Goal: Information Seeking & Learning: Find specific fact

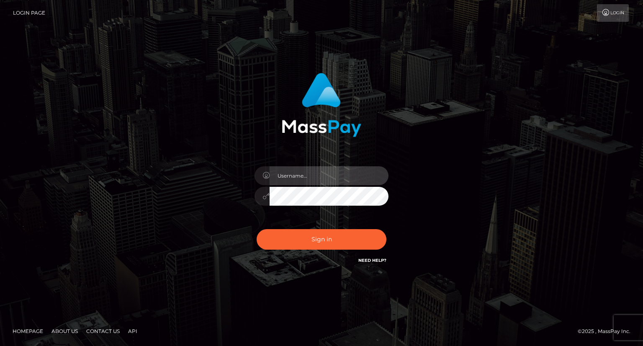
type input "carolina"
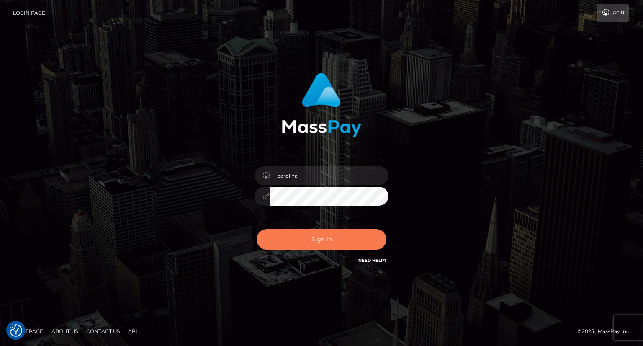
click at [337, 238] on button "Sign in" at bounding box center [322, 239] width 130 height 21
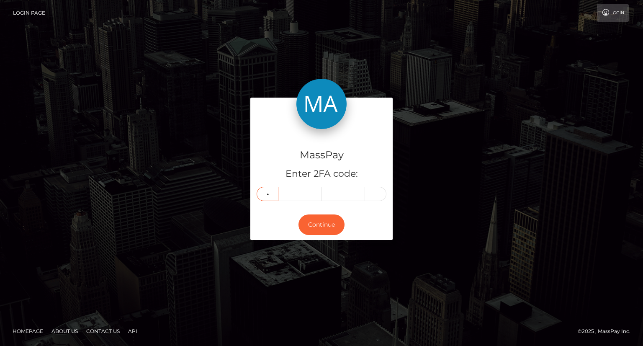
type input "6"
type input "4"
type input "0"
type input "4"
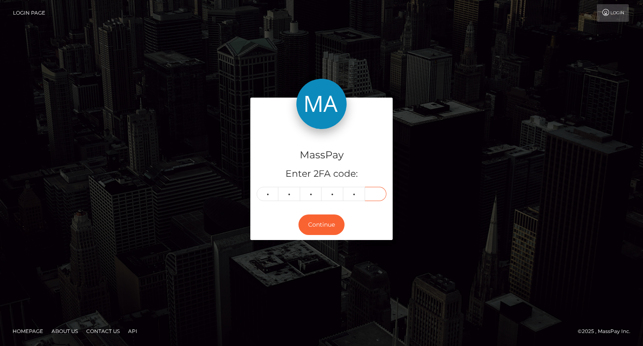
type input "7"
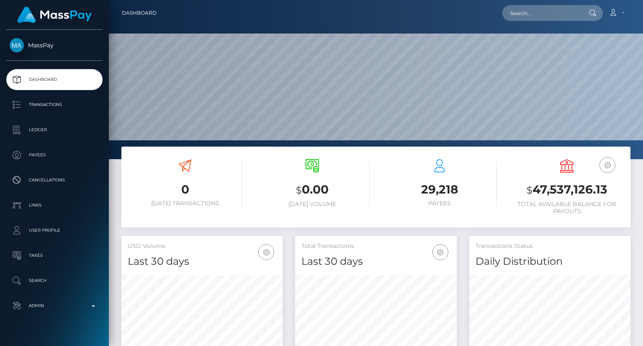
scroll to position [148, 161]
click at [553, 12] on input "text" at bounding box center [542, 13] width 79 height 16
paste input "[EMAIL_ADDRESS][DOMAIN_NAME]"
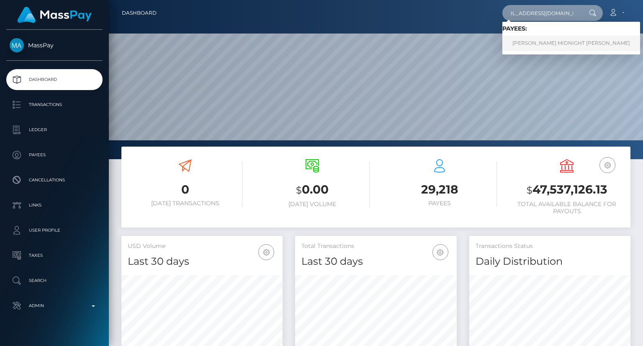
type input "[EMAIL_ADDRESS][DOMAIN_NAME]"
click at [565, 48] on link "BRIANNA ALEXIS MIDNIGHT YOUNG" at bounding box center [572, 44] width 138 height 16
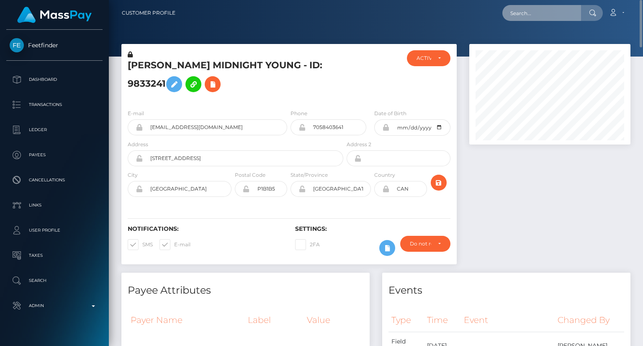
click at [534, 12] on input "text" at bounding box center [542, 13] width 79 height 16
paste input "paco_oDNPJIzwRmzJr"
type input "paco_oDNPJIzwRmzJr"
click at [553, 17] on input "paco_oDNPJIzwRmzJr" at bounding box center [542, 13] width 79 height 16
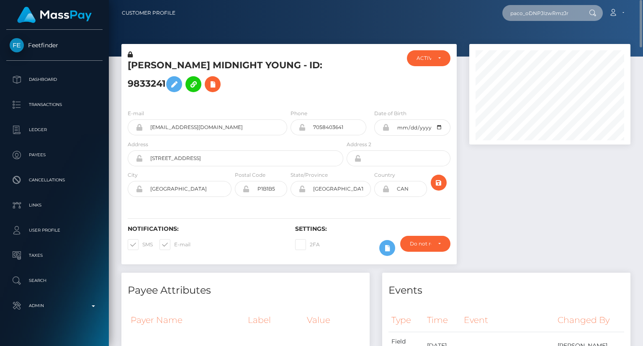
click at [553, 17] on input "paco_oDNPJIzwRmzJr" at bounding box center [542, 13] width 79 height 16
click at [548, 6] on input "text" at bounding box center [542, 13] width 79 height 16
paste input "paco_oDNPJIzwRmzJr"
type input "paco_oDNPJIzwRmzJr"
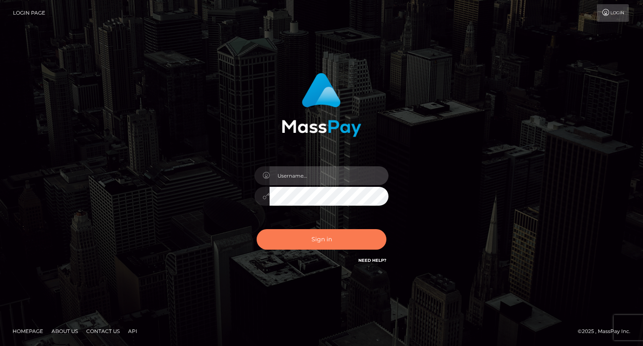
type input "carolina"
click at [351, 238] on button "Sign in" at bounding box center [322, 239] width 130 height 21
click at [322, 244] on button "Sign in" at bounding box center [322, 239] width 130 height 21
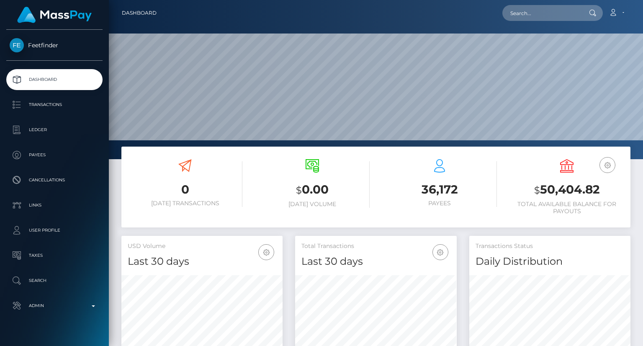
scroll to position [148, 161]
click at [555, 17] on input "text" at bounding box center [542, 13] width 79 height 16
paste input "paco_oDNPJIzwRmzJr"
type input "paco_oDNPJIzwRmzJr"
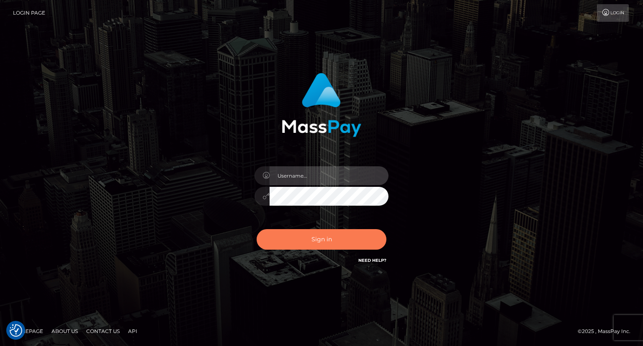
type input "carolina"
click at [327, 235] on button "Sign in" at bounding box center [322, 239] width 130 height 21
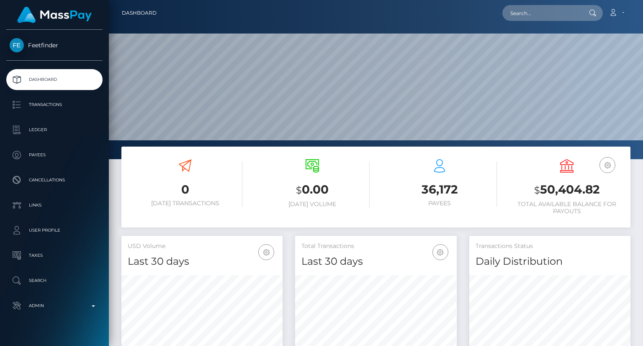
scroll to position [148, 161]
click at [518, 15] on input "text" at bounding box center [542, 13] width 79 height 16
paste input "paco_oDNPJIzwRmzJr"
type input "paco_oDNPJIzwRmzJr"
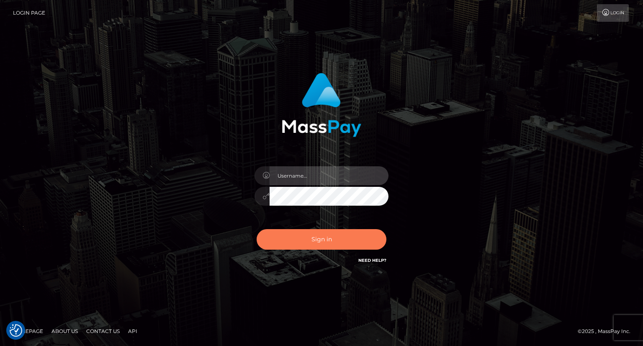
type input "carolina"
click at [323, 235] on button "Sign in" at bounding box center [322, 239] width 130 height 21
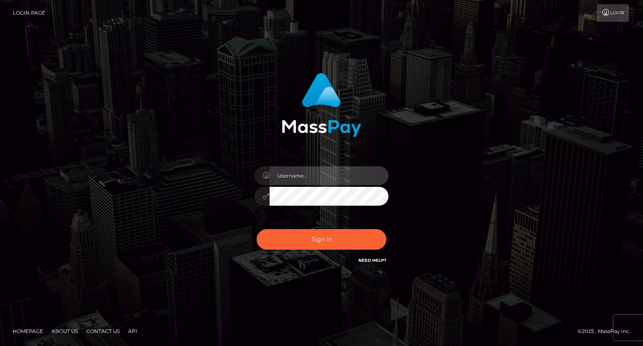
type input "carolina"
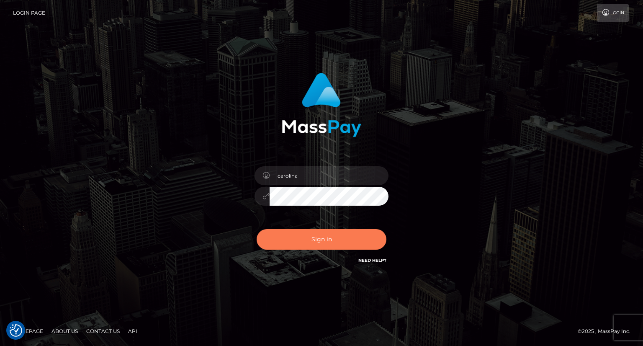
click at [328, 244] on button "Sign in" at bounding box center [322, 239] width 130 height 21
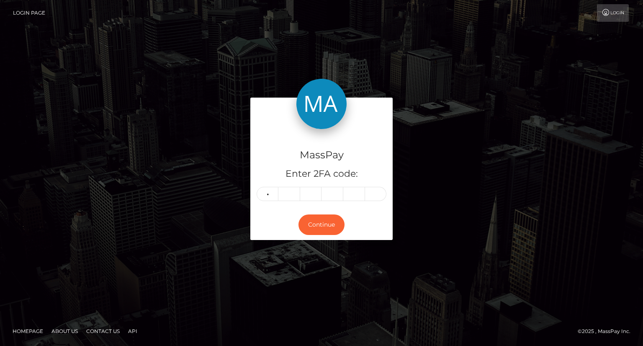
type input "9"
type input "2"
type input "5"
type input "8"
type input "0"
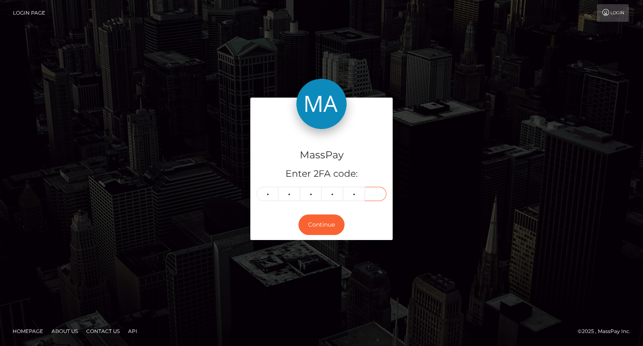
type input "6"
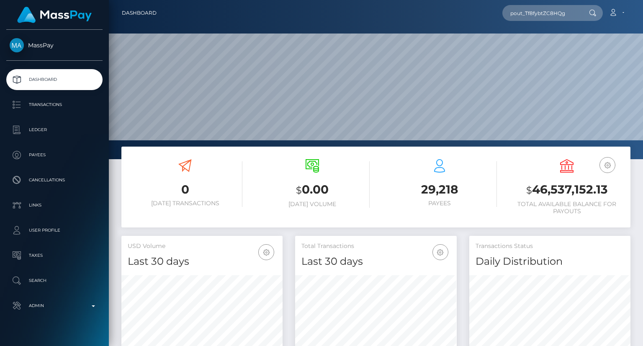
scroll to position [148, 161]
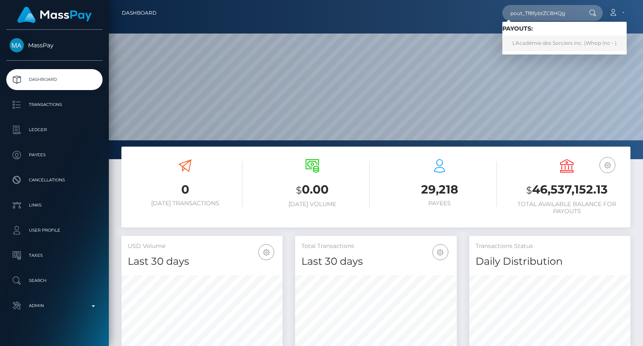
type input "pout_Tf8fybtZC8HQg"
click at [536, 46] on link "L'Académie des Sorciers inc. (Whop Inc - )" at bounding box center [565, 44] width 124 height 16
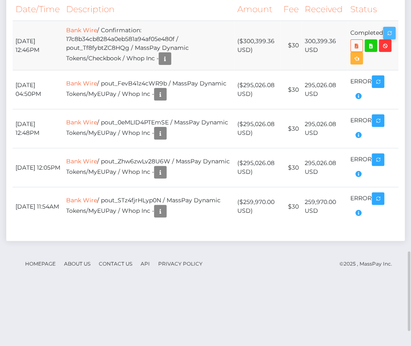
scroll to position [101, 120]
click at [385, 39] on icon "button" at bounding box center [390, 33] width 10 height 10
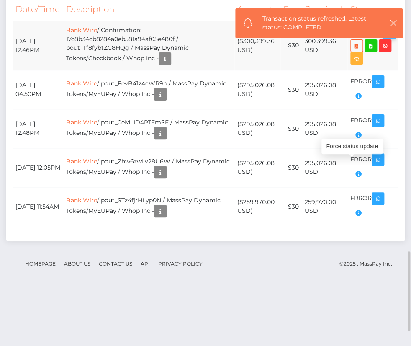
click at [385, 39] on icon "button" at bounding box center [390, 33] width 10 height 10
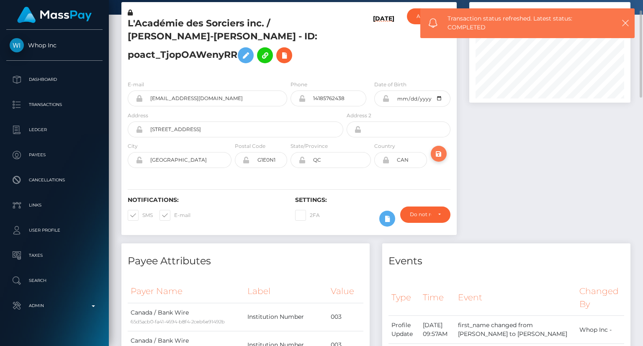
scroll to position [0, 0]
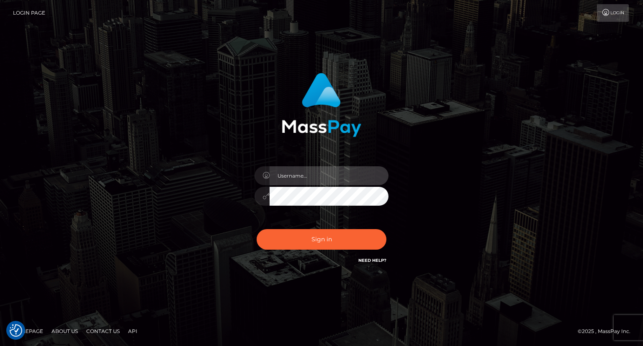
type input "carolina"
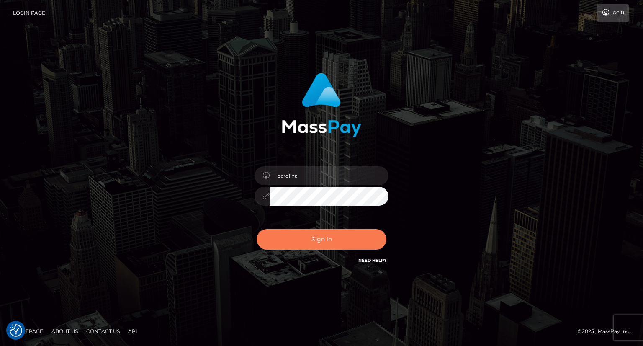
click at [338, 234] on button "Sign in" at bounding box center [322, 239] width 130 height 21
type input "carolina"
click at [319, 242] on button "Sign in" at bounding box center [322, 239] width 130 height 21
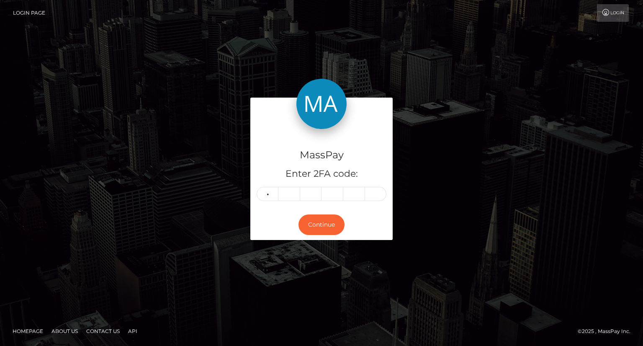
type input "9"
type input "3"
type input "7"
type input "8"
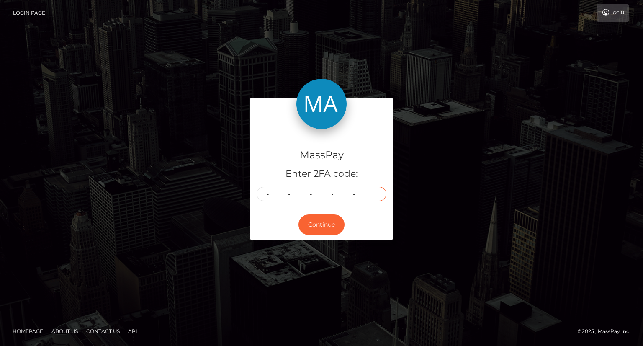
type input "3"
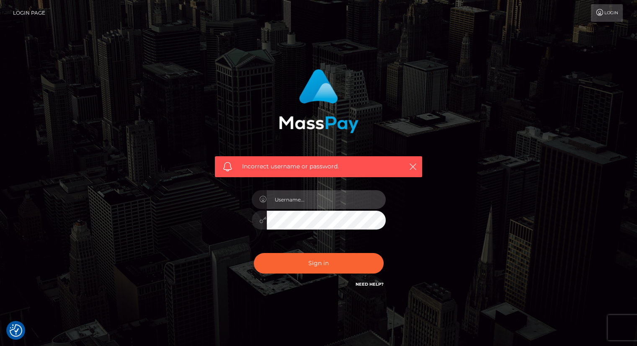
type input "carolina"
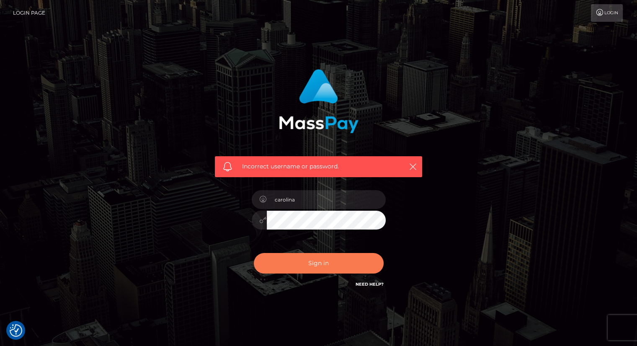
click at [343, 255] on button "Sign in" at bounding box center [319, 263] width 130 height 21
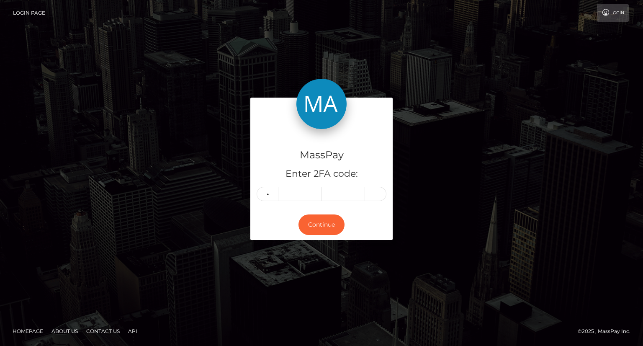
type input "9"
type input "3"
type input "7"
type input "8"
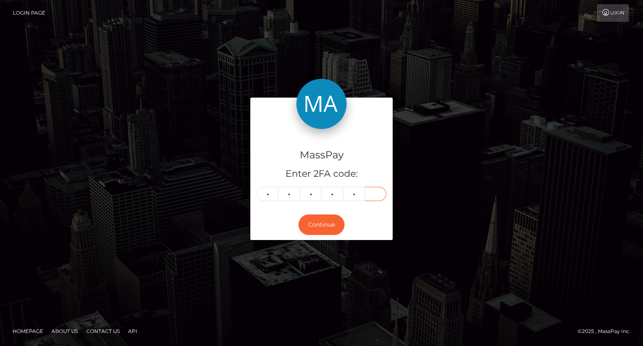
type input "9"
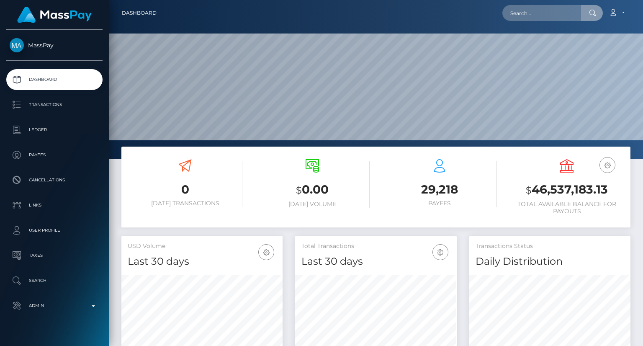
scroll to position [148, 161]
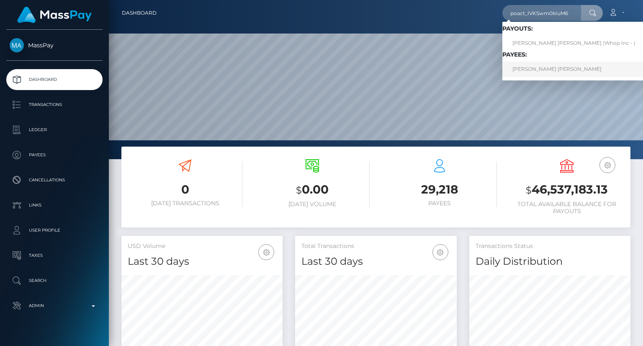
type input "poact_IVKSwm0kIuM6"
click at [546, 67] on link "[PERSON_NAME] [PERSON_NAME]" at bounding box center [574, 70] width 143 height 16
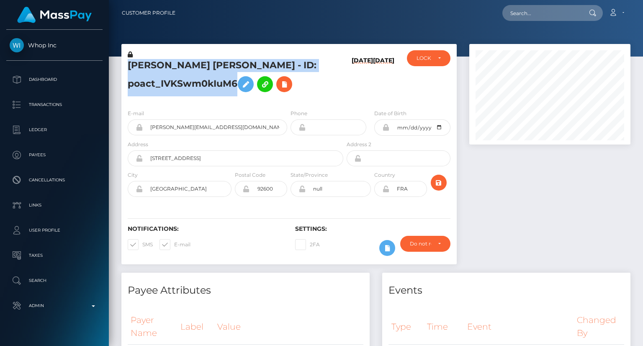
scroll to position [101, 161]
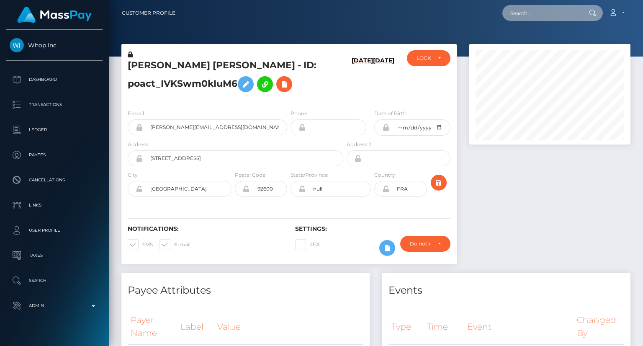
click at [528, 8] on input "text" at bounding box center [542, 13] width 79 height 16
paste input "MSP4ff9992d63dd96e"
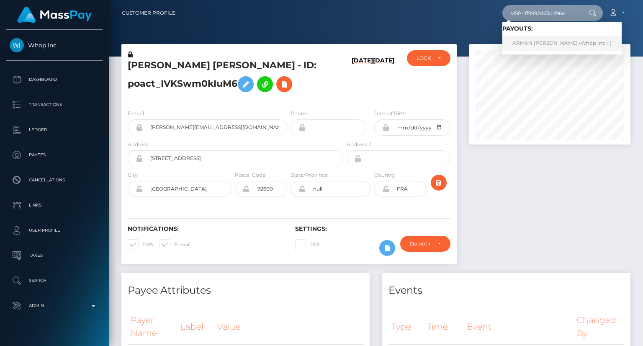
type input "MSP4ff9992d63dd96e"
click at [542, 37] on link "ARMAN GHAYAS Ghayas (Whop Inc - )" at bounding box center [562, 44] width 119 height 16
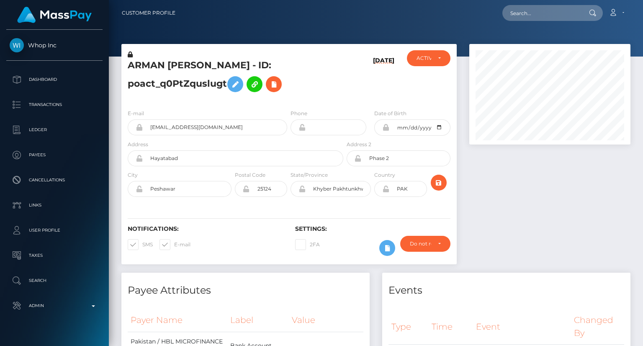
scroll to position [101, 161]
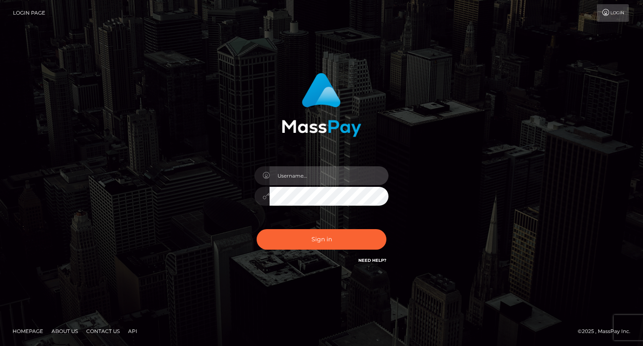
type input "carolina"
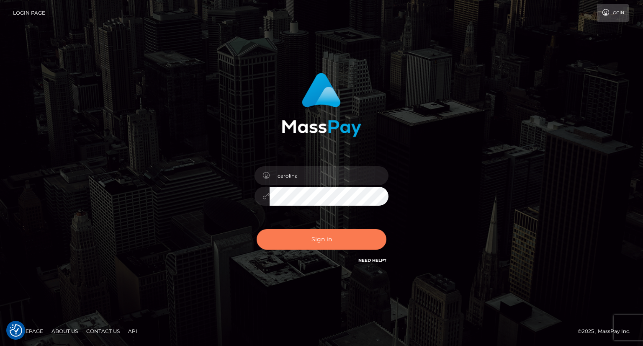
click at [331, 242] on button "Sign in" at bounding box center [322, 239] width 130 height 21
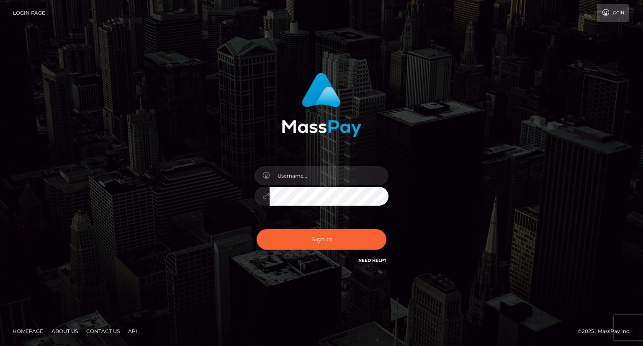
type input "carolina"
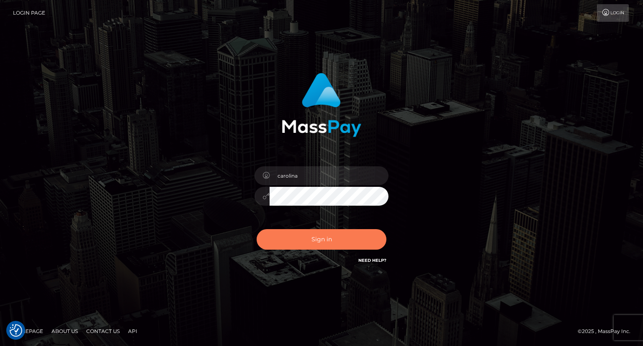
click at [340, 242] on button "Sign in" at bounding box center [322, 239] width 130 height 21
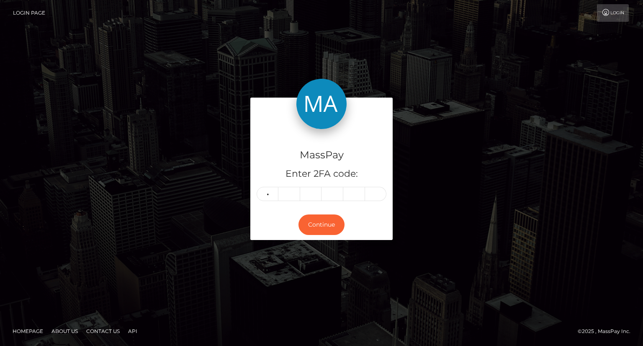
type input "3"
type input "0"
type input "8"
type input "2"
type input "4"
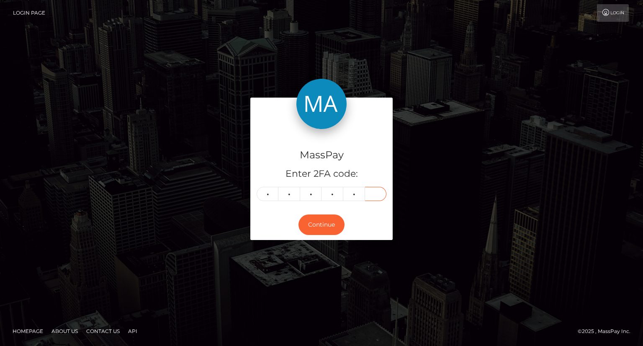
type input "1"
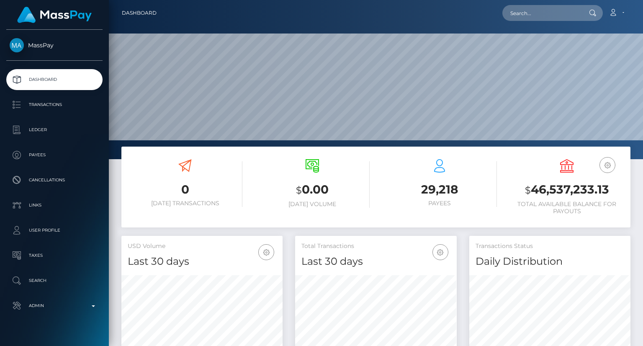
scroll to position [148, 161]
click at [519, 12] on input "text" at bounding box center [542, 13] width 79 height 16
paste input "MSP4ff9992d63dd96e"
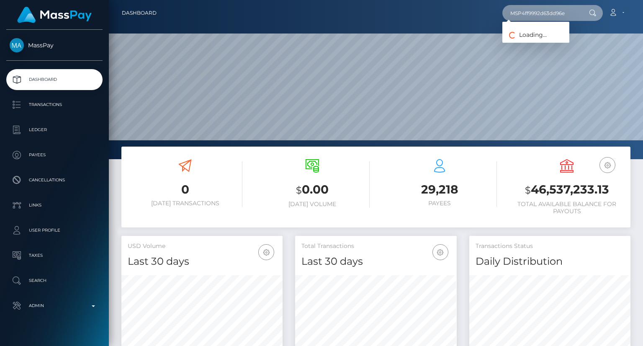
type input "MSP4ff9992d63dd96e"
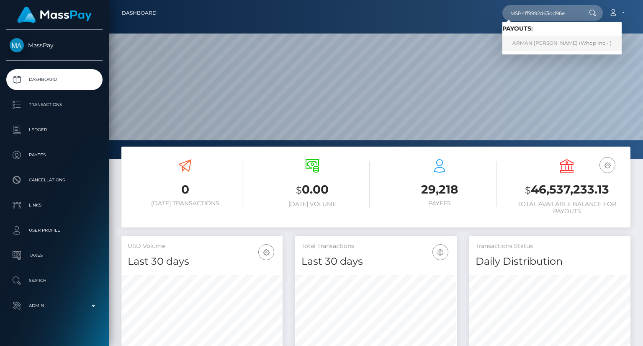
click at [539, 39] on link "ARMAN [PERSON_NAME] (Whop Inc - )" at bounding box center [562, 44] width 119 height 16
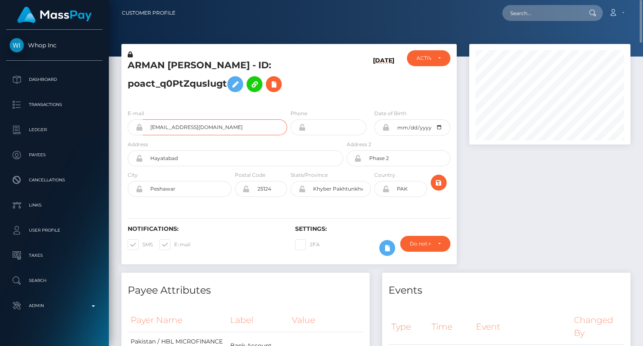
click at [206, 127] on input "[EMAIL_ADDRESS][DOMAIN_NAME]" at bounding box center [215, 127] width 145 height 16
click at [205, 126] on input "[EMAIL_ADDRESS][DOMAIN_NAME]" at bounding box center [215, 127] width 145 height 16
click at [206, 126] on input "armanghayas33@gmail.com" at bounding box center [215, 127] width 145 height 16
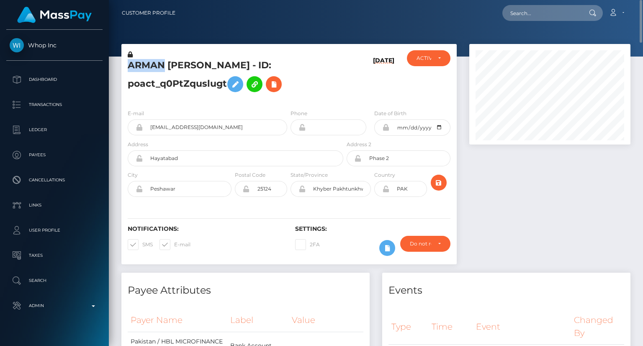
drag, startPoint x: 129, startPoint y: 63, endPoint x: 163, endPoint y: 64, distance: 33.9
click at [163, 64] on h5 "ARMAN GHAYAS Ghayas - ID: poact_q0PtZquslugt" at bounding box center [233, 77] width 211 height 37
copy h5 "ARMAN"
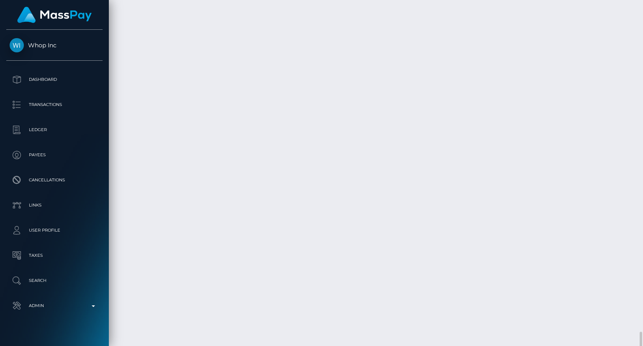
scroll to position [2452, 0]
drag, startPoint x: 472, startPoint y: 232, endPoint x: 462, endPoint y: 222, distance: 14.5
copy td "$15.00 USD"
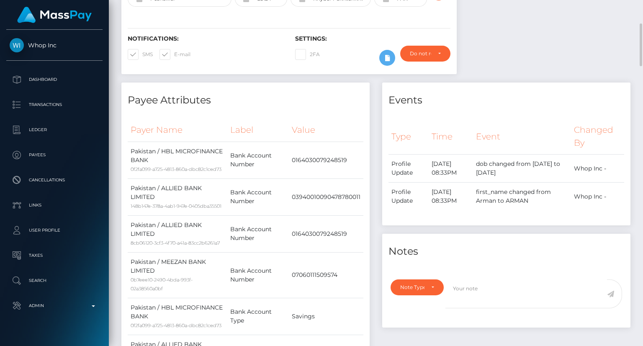
scroll to position [0, 0]
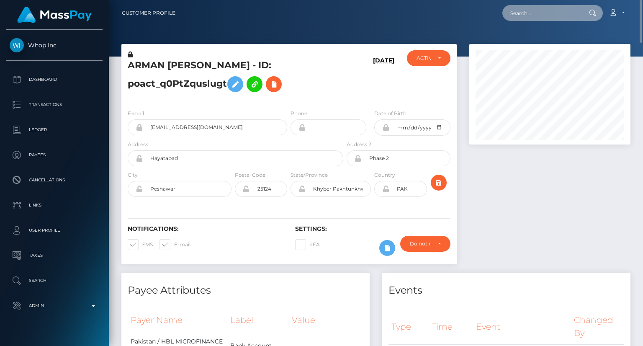
click at [543, 14] on input "text" at bounding box center [542, 13] width 79 height 16
paste input "MSP8cf3aa9a1424fdc"
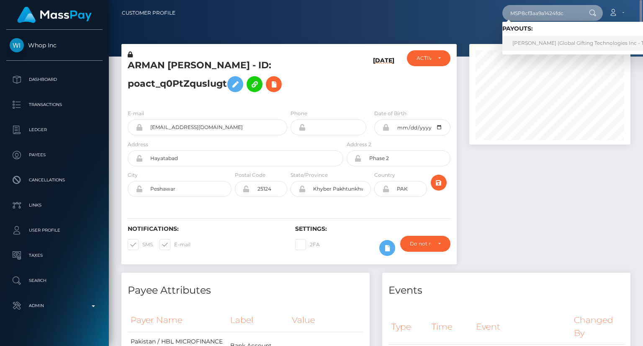
type input "MSP8cf3aa9a1424fdc"
click at [566, 46] on link "CHIELAME LOZANO BENTULAN (Global Gifting Technologies Inc - Throne)" at bounding box center [587, 44] width 169 height 16
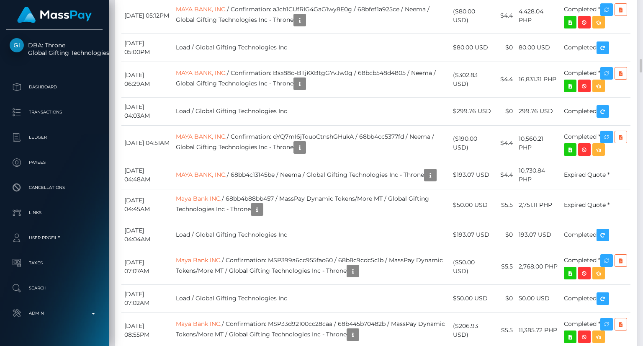
scroll to position [2555, 0]
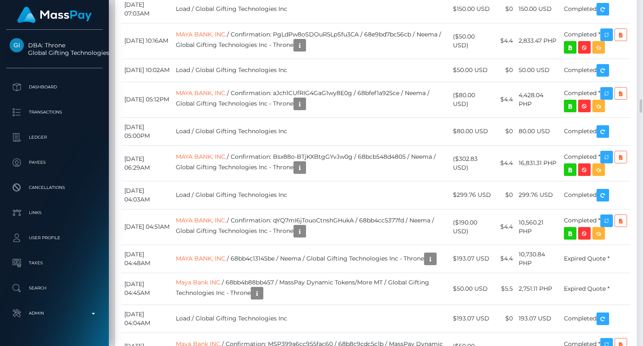
drag, startPoint x: 395, startPoint y: 260, endPoint x: 400, endPoint y: 252, distance: 9.4
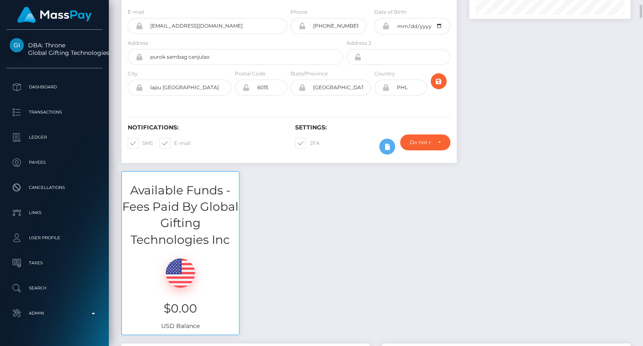
scroll to position [0, 0]
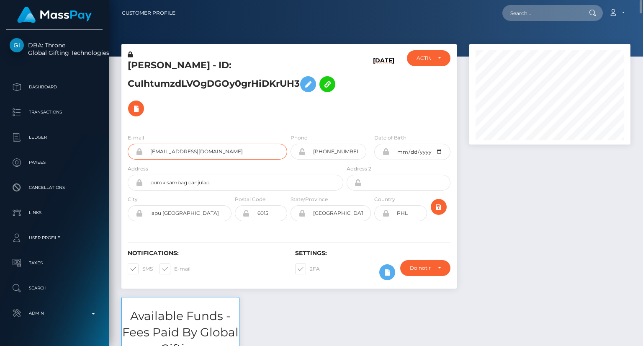
click at [206, 152] on input "chielamebentulan4@gmail.com" at bounding box center [215, 152] width 145 height 16
drag, startPoint x: 127, startPoint y: 65, endPoint x: 178, endPoint y: 64, distance: 50.3
click at [178, 65] on h5 "CHIELAME LOZANO BENTULAN - ID: CuIhtumzdLVOgDGOy0grHiDKrUH3" at bounding box center [233, 90] width 211 height 62
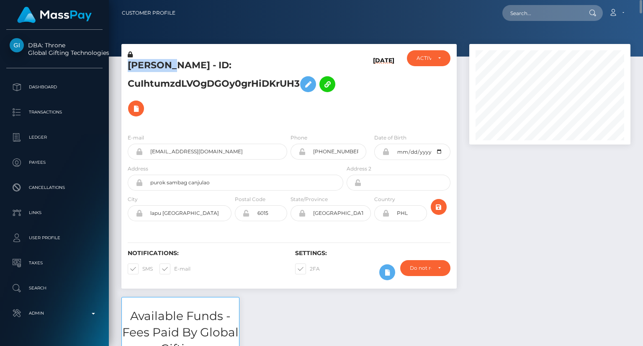
copy h5 "CHIELAME"
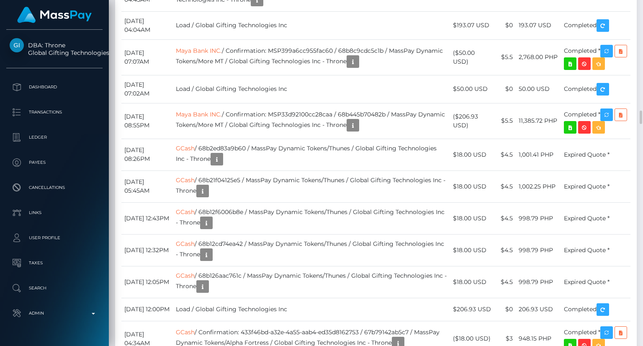
scroll to position [2932, 0]
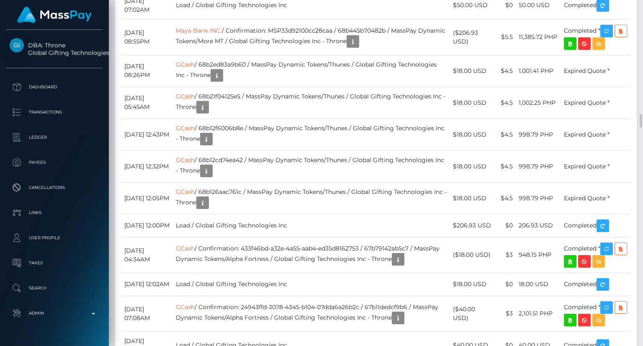
drag, startPoint x: 468, startPoint y: 267, endPoint x: 457, endPoint y: 258, distance: 13.4
copy td "$150.00 USD"
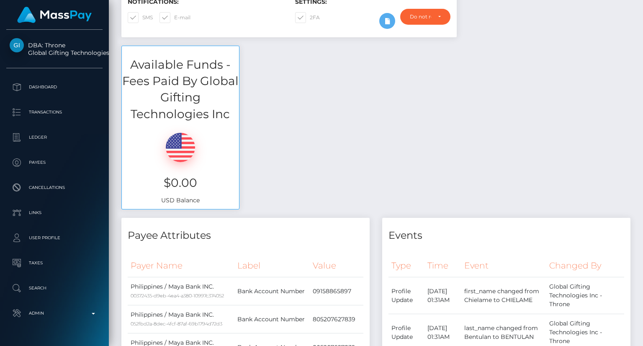
scroll to position [0, 0]
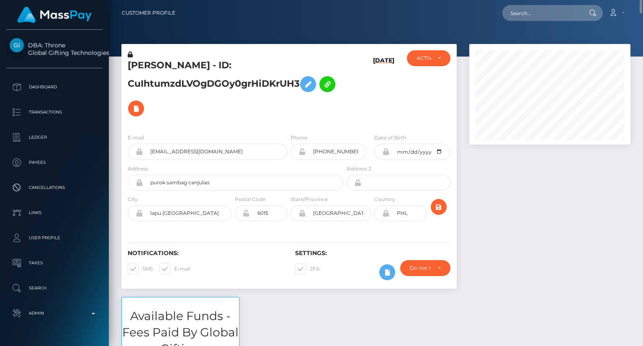
click at [534, 21] on div "Loading... Loading... Account Edit Profile Logout" at bounding box center [406, 13] width 448 height 18
click at [534, 19] on input "text" at bounding box center [542, 13] width 79 height 16
paste input "MSPba88ab187263dbb"
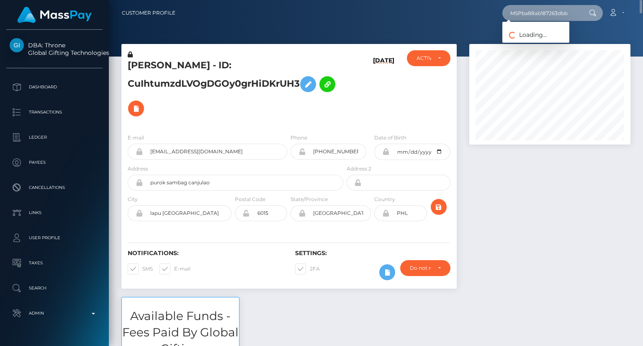
type input "MSPba88ab187263dbb"
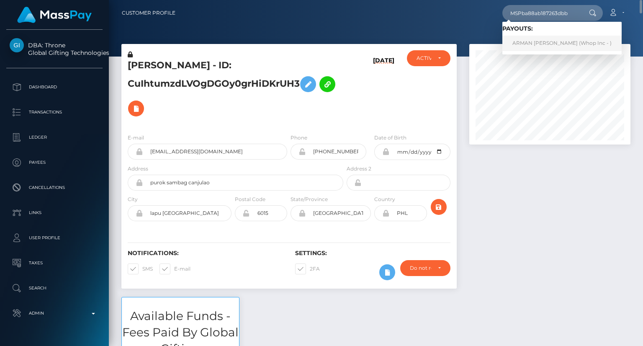
click at [536, 45] on link "ARMAN GHAYAS Ghayas (Whop Inc - )" at bounding box center [562, 44] width 119 height 16
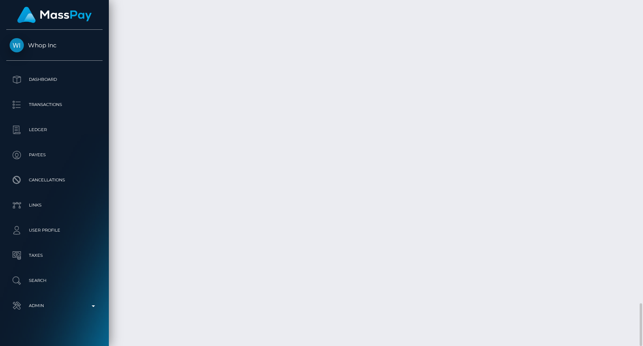
scroll to position [101, 161]
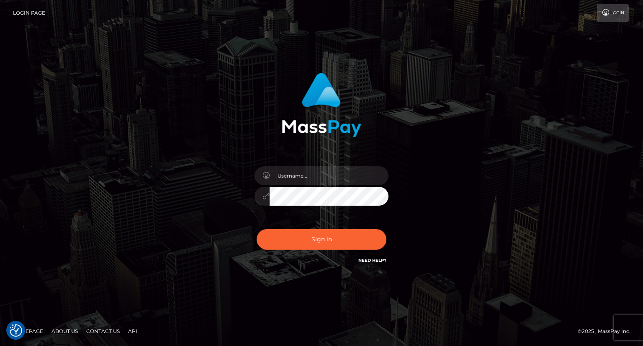
type input "carolina"
